Goal: Task Accomplishment & Management: Use online tool/utility

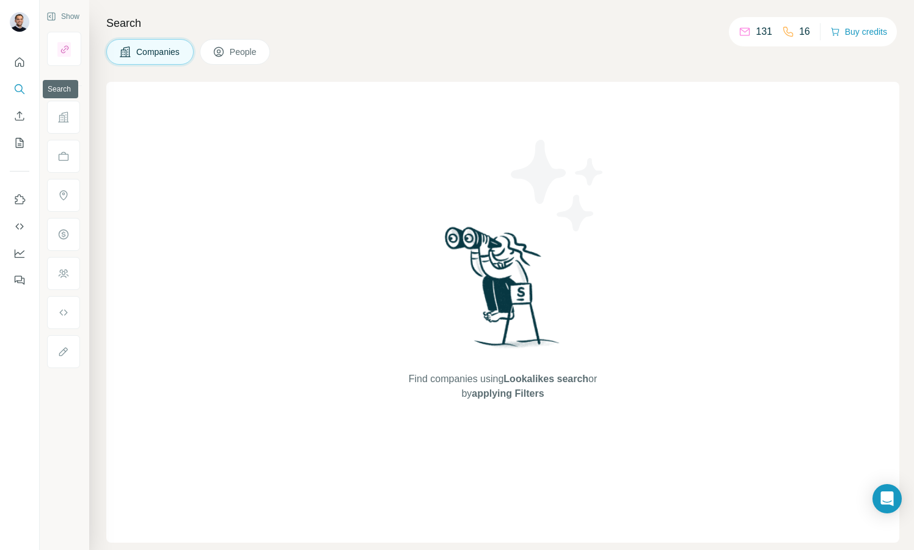
click at [16, 82] on button "Search" at bounding box center [20, 89] width 20 height 22
click at [246, 49] on span "People" at bounding box center [244, 52] width 28 height 12
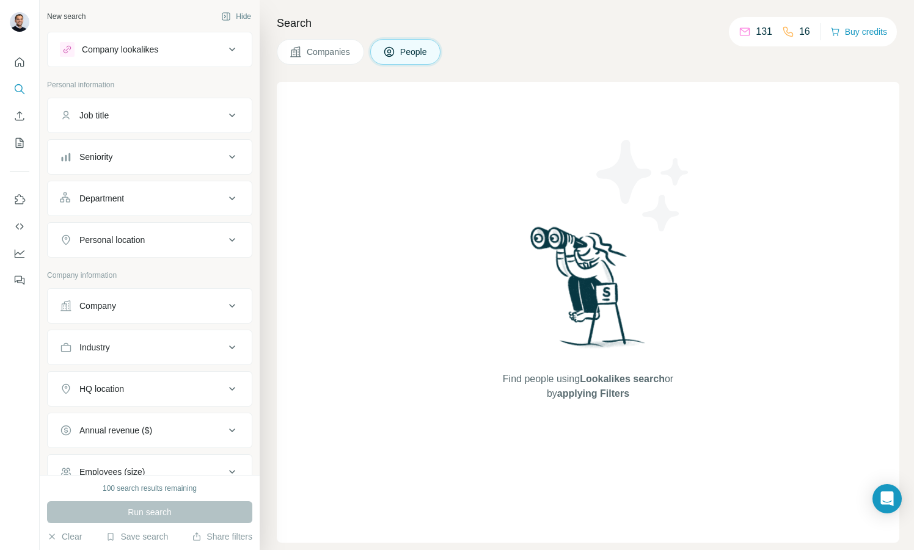
scroll to position [126, 0]
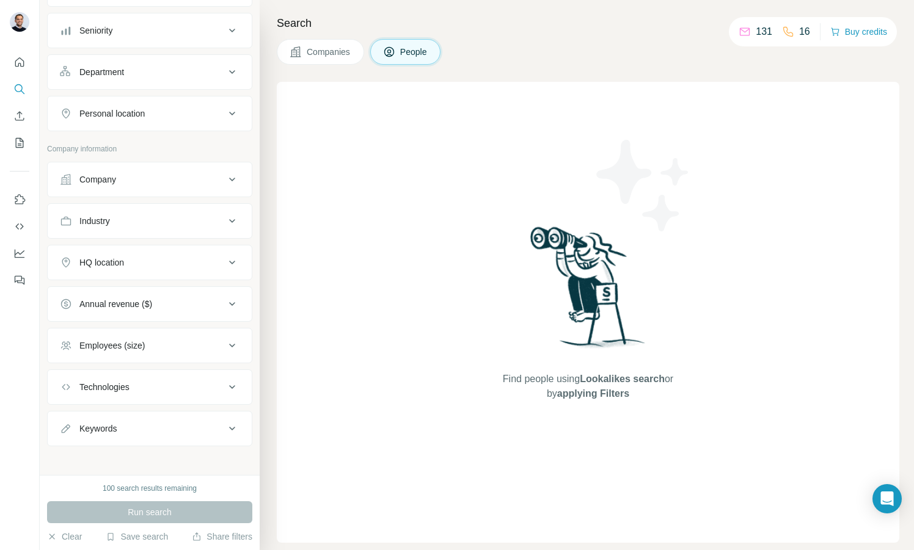
click at [134, 168] on button "Company" at bounding box center [150, 179] width 204 height 29
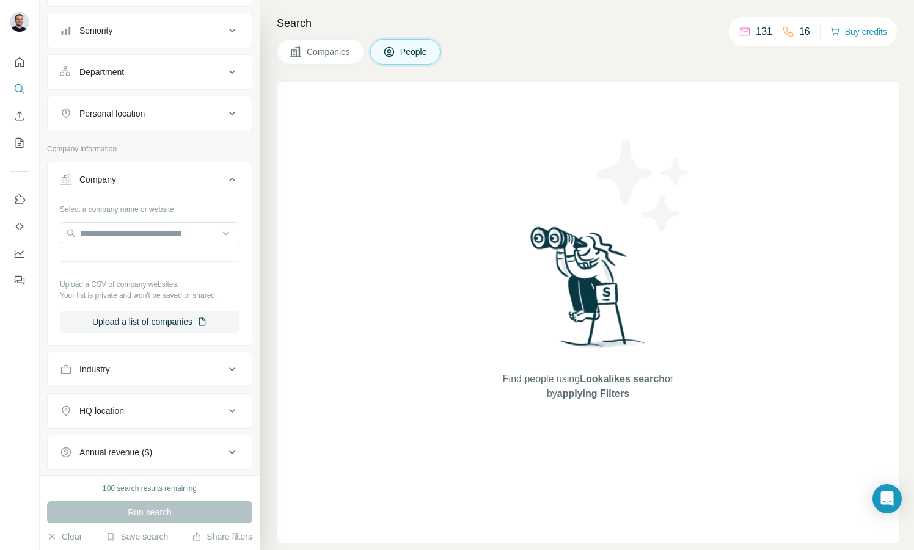
click at [133, 173] on div "Company" at bounding box center [142, 179] width 165 height 12
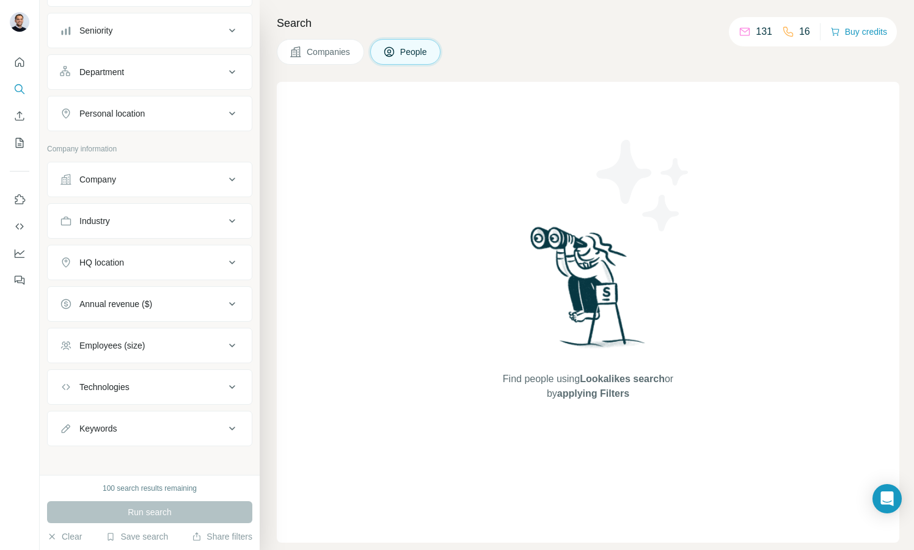
click at [128, 182] on div "Company" at bounding box center [142, 179] width 165 height 12
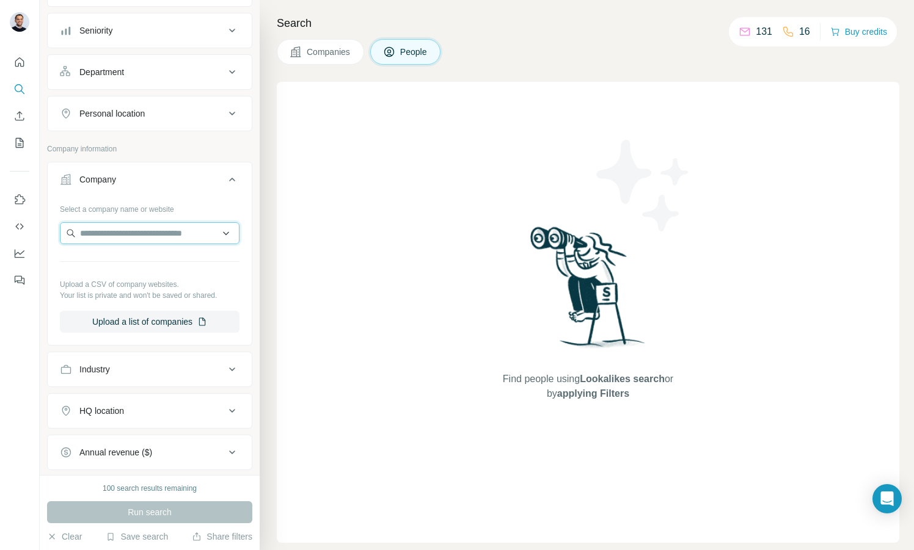
click at [108, 232] on input "text" at bounding box center [150, 233] width 180 height 22
type input "**********"
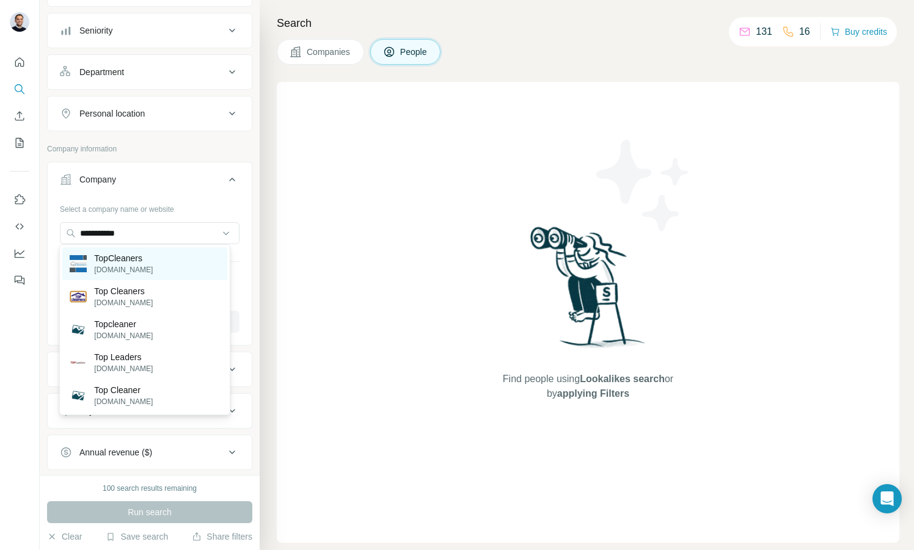
click at [173, 266] on div "TopCleaners [DOMAIN_NAME]" at bounding box center [144, 263] width 164 height 33
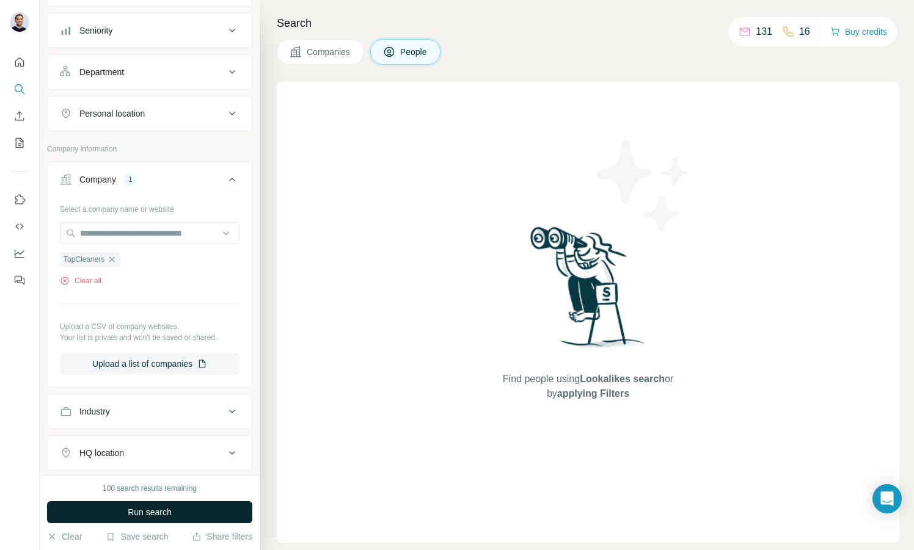
click at [136, 512] on span "Run search" at bounding box center [150, 512] width 44 height 12
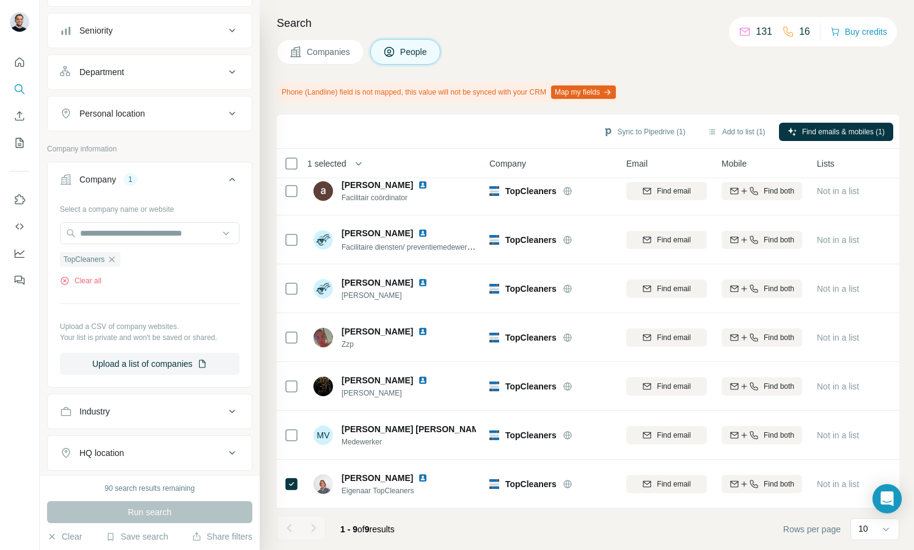
scroll to position [115, 62]
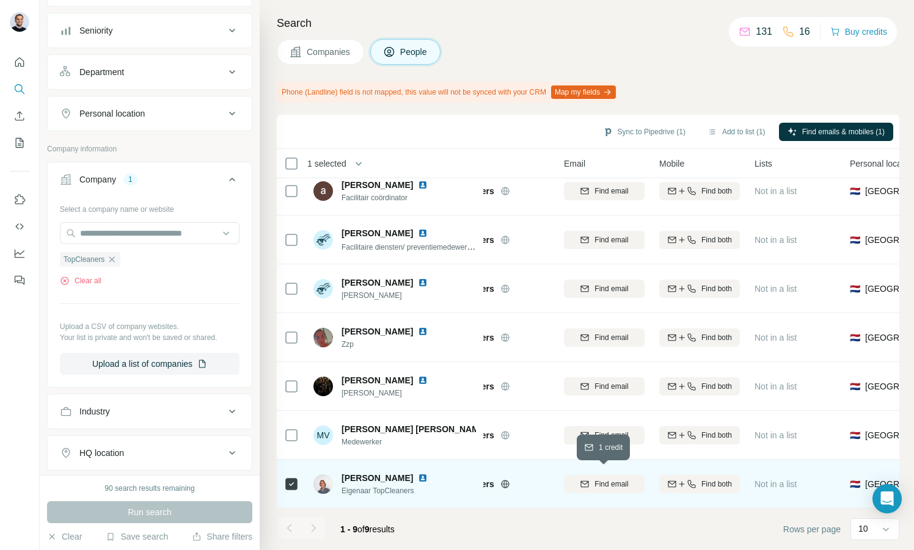
click at [606, 479] on span "Find email" at bounding box center [611, 484] width 34 height 11
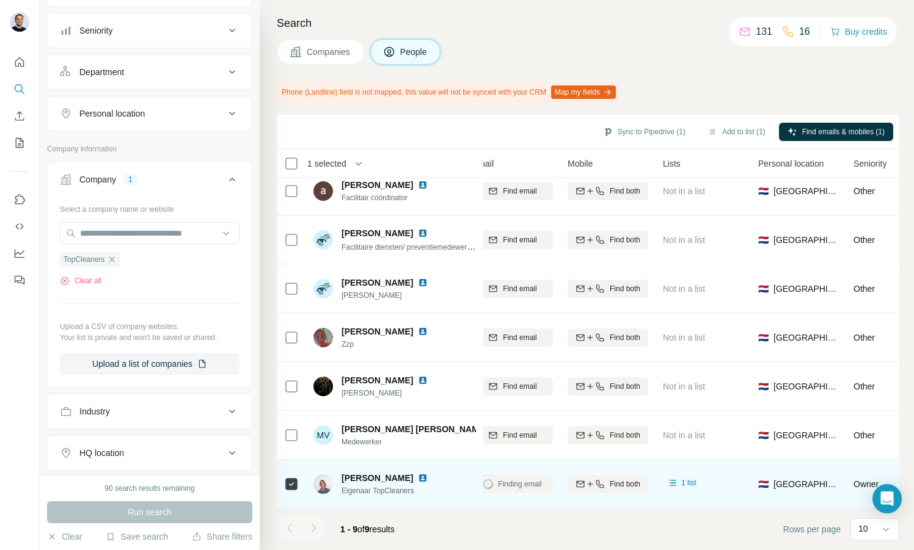
scroll to position [115, 0]
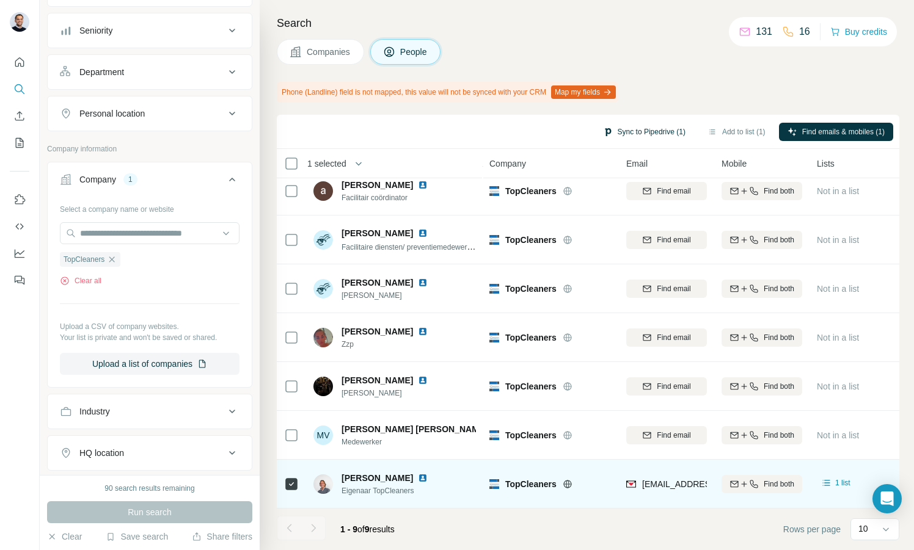
click at [624, 129] on button "Sync to Pipedrive (1)" at bounding box center [644, 132] width 100 height 18
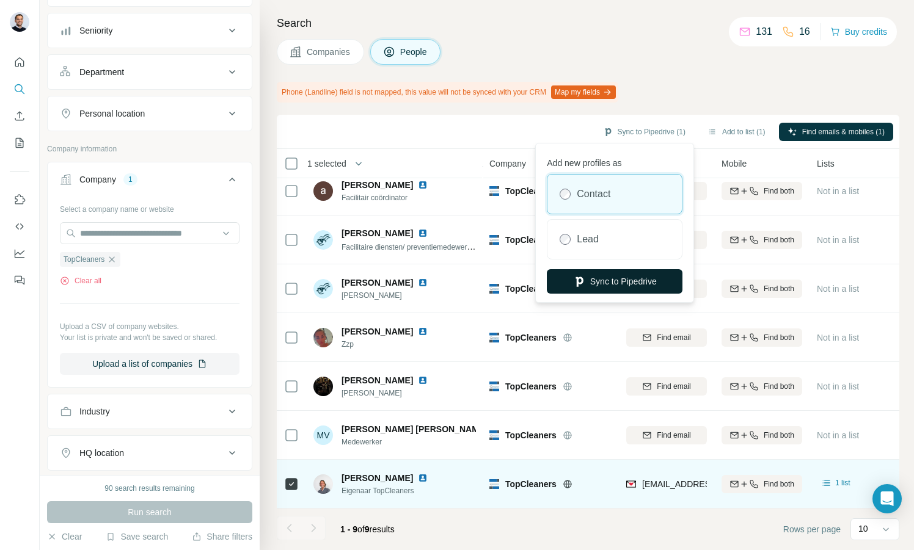
click at [603, 280] on button "Sync to Pipedrive" at bounding box center [615, 281] width 136 height 24
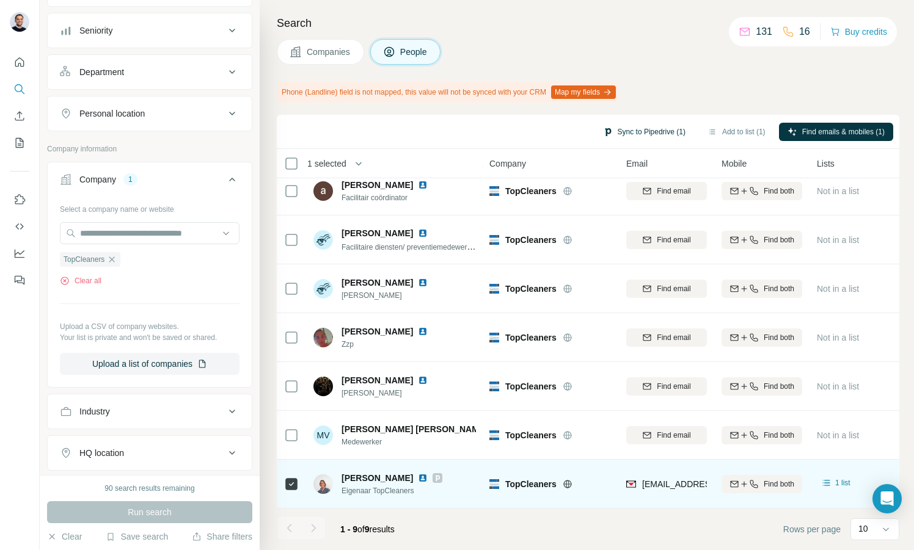
click at [624, 133] on button "Sync to Pipedrive (1)" at bounding box center [644, 132] width 100 height 18
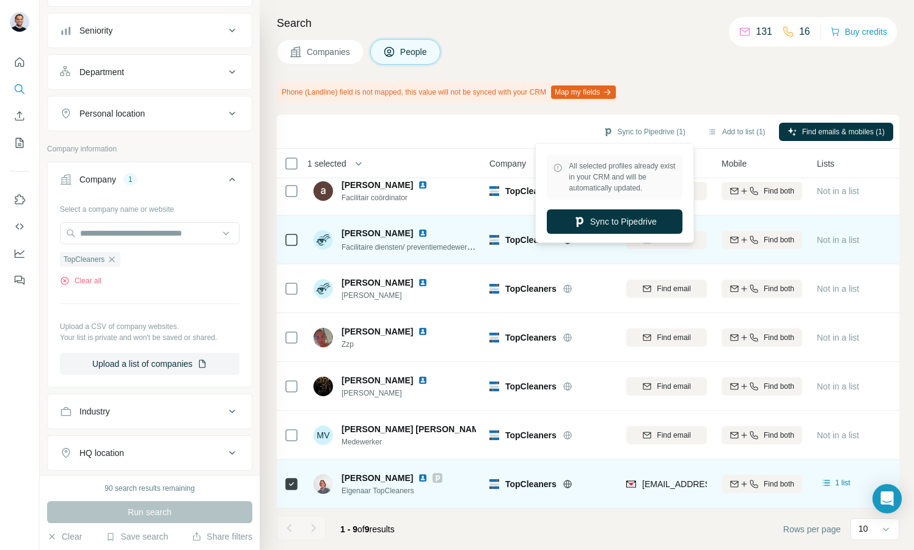
scroll to position [0, 0]
